Goal: Information Seeking & Learning: Learn about a topic

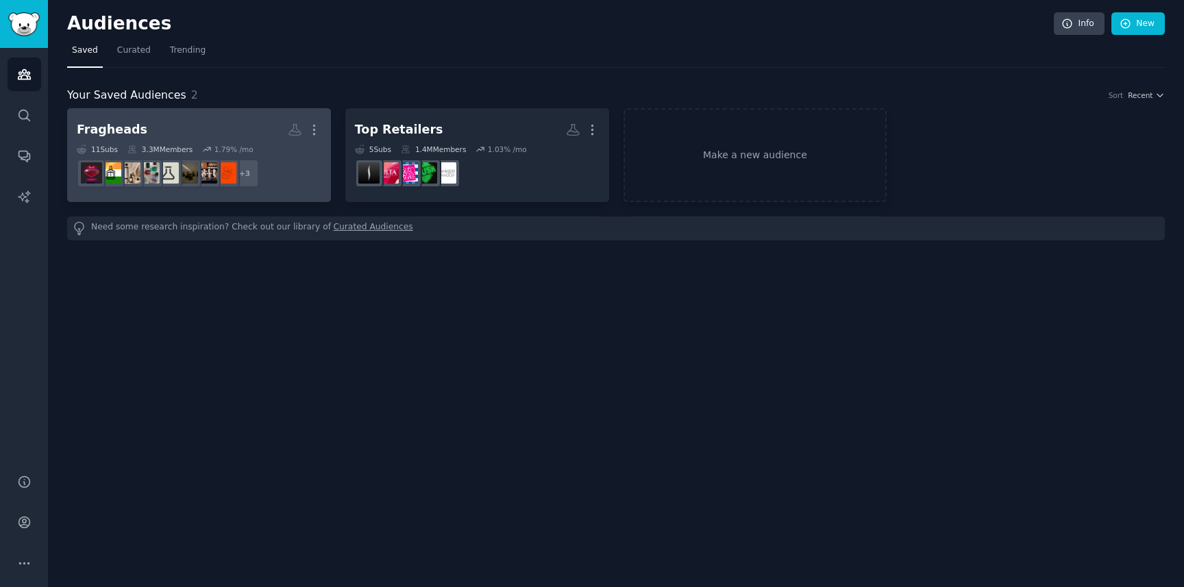
click at [261, 164] on dd "r/fragranceclones, r/fragrance, r/Colognes + 3" at bounding box center [199, 173] width 245 height 38
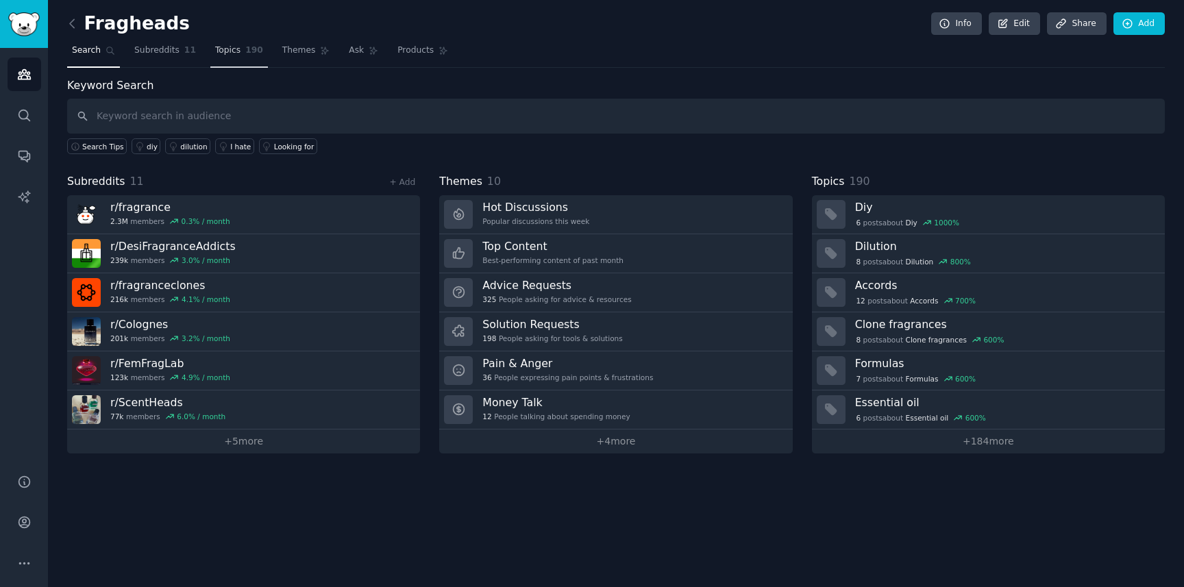
click at [232, 56] on span "Topics" at bounding box center [227, 51] width 25 height 12
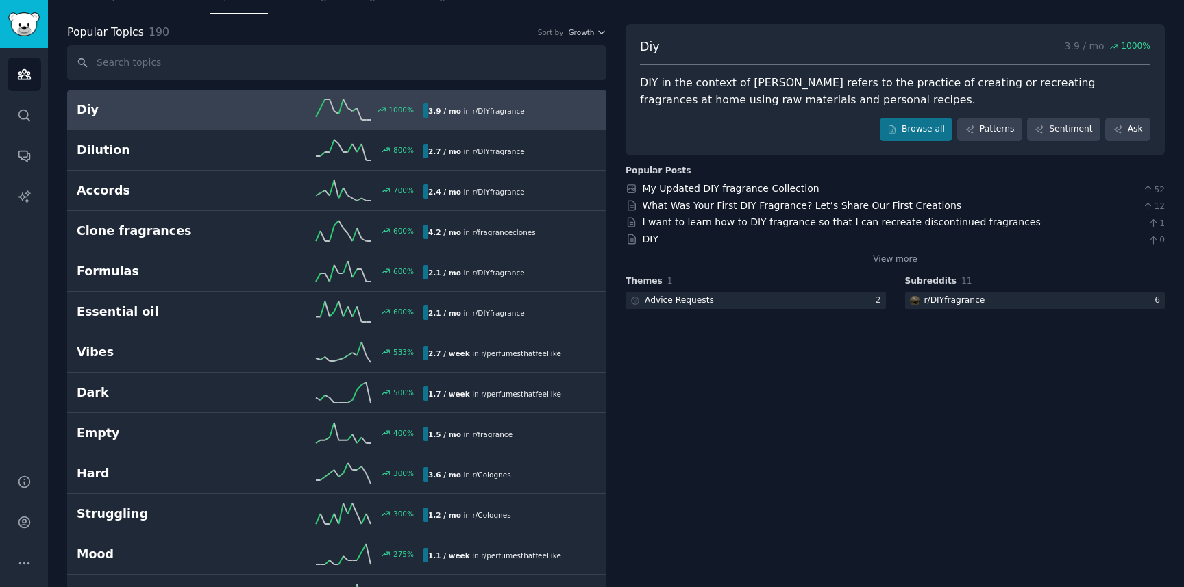
scroll to position [53, 0]
click at [582, 29] on span "Growth" at bounding box center [581, 33] width 26 height 10
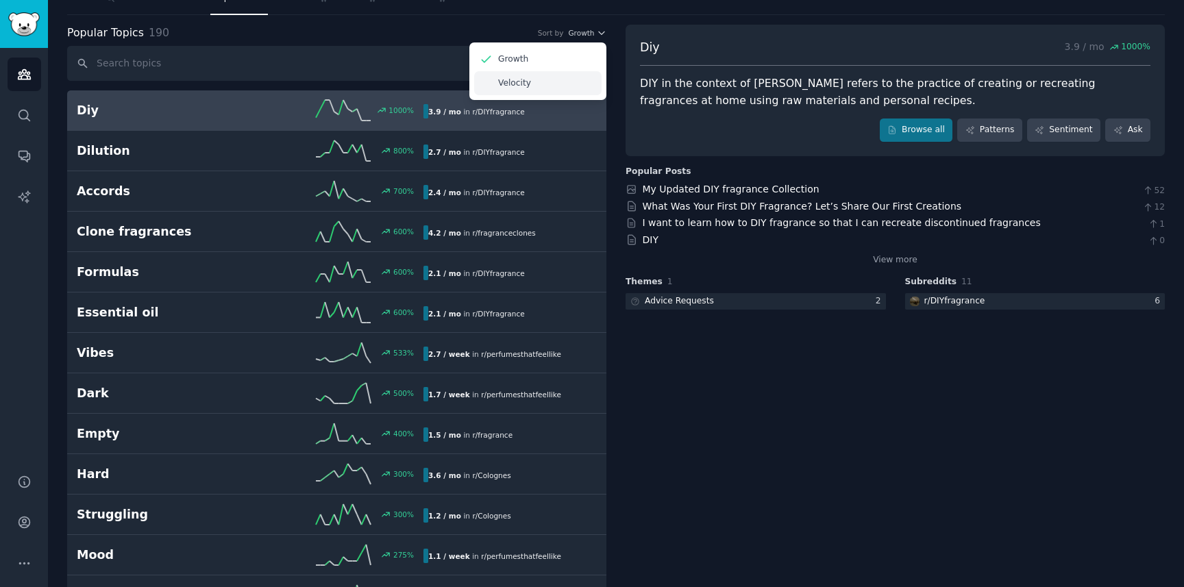
click at [516, 82] on p "Velocity" at bounding box center [514, 83] width 33 height 12
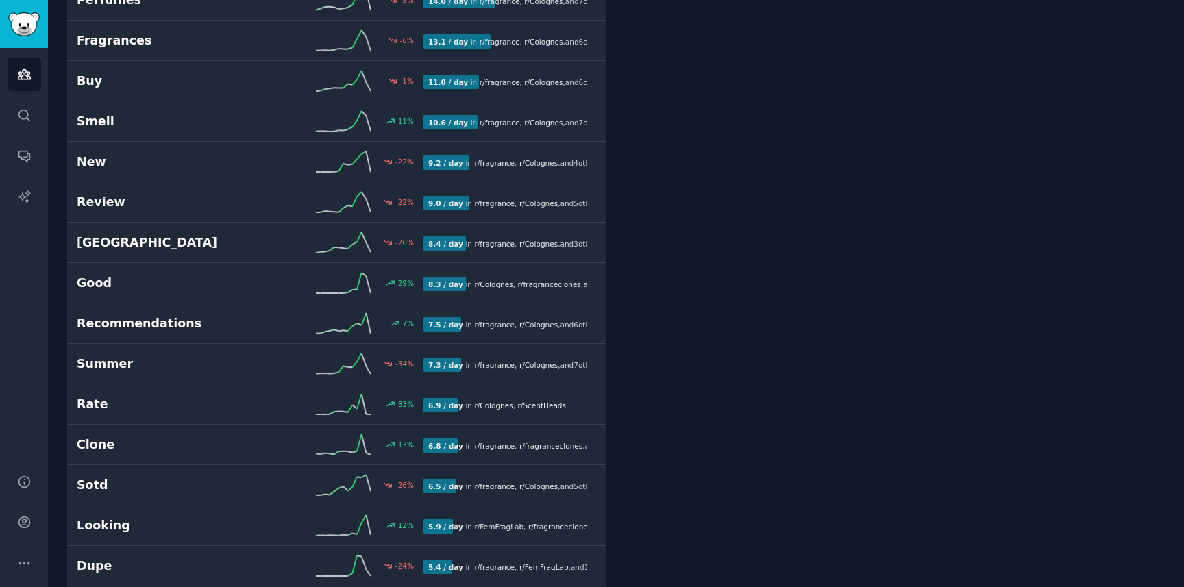
scroll to position [375, 0]
